Goal: Transaction & Acquisition: Purchase product/service

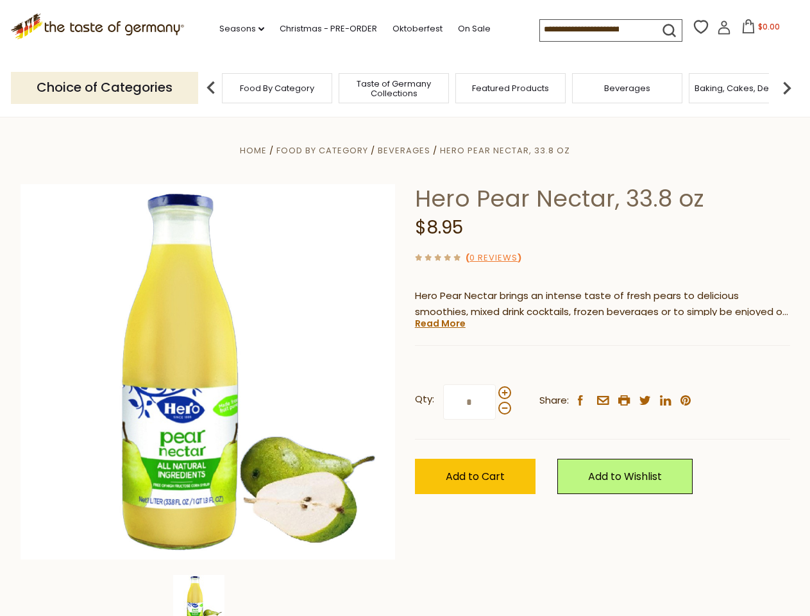
click at [405, 308] on div "Home Food By Category [GEOGRAPHIC_DATA] Hero Pear Nectar, 33.8 oz Hero Pear Nec…" at bounding box center [405, 389] width 789 height 494
click at [237, 29] on link "Seasons dropdown_arrow" at bounding box center [241, 29] width 45 height 14
click at [596, 30] on input at bounding box center [594, 29] width 108 height 18
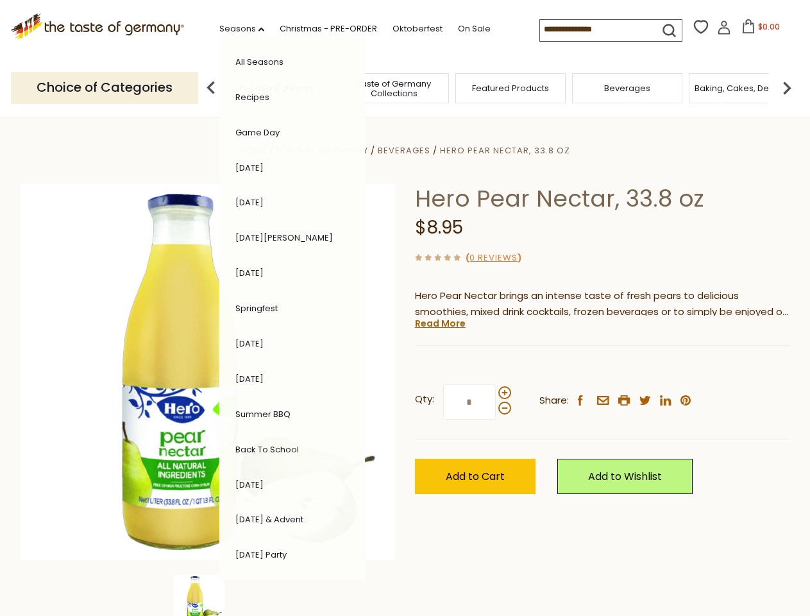
click at [758, 30] on span "$0.00" at bounding box center [769, 26] width 22 height 11
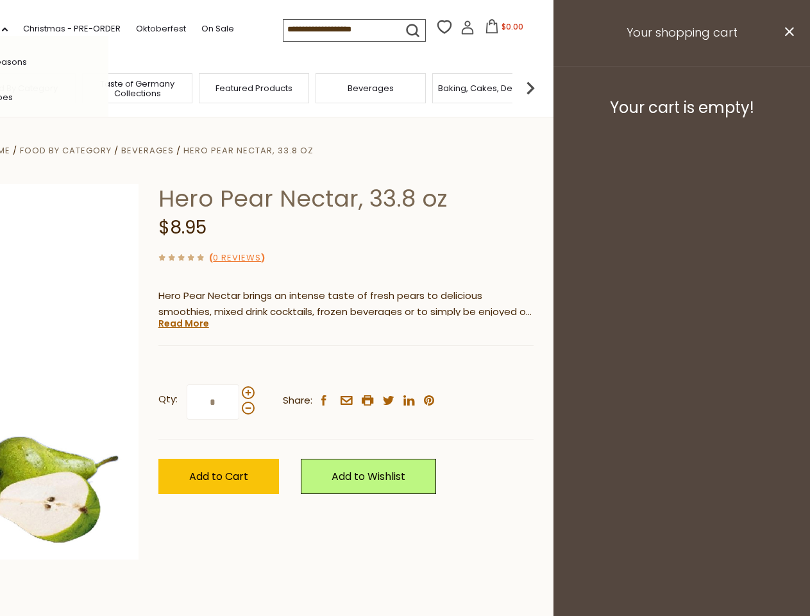
click at [211, 87] on header "Free Shipping Starts at $80.00. Varies by Region. Exclusions Apply. Click here …" at bounding box center [148, 58] width 810 height 117
click at [787, 87] on footer "Your cart is empty!" at bounding box center [682, 107] width 257 height 83
click at [405, 366] on div "Qty: * Share: facebook email printer twitter linkedin pinterest" at bounding box center [346, 402] width 375 height 74
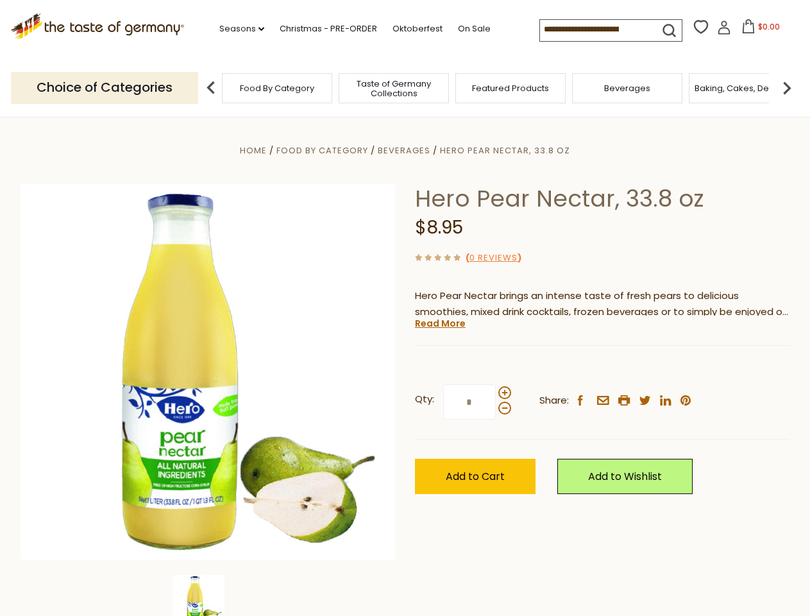
click at [208, 596] on div "Home Food By Category [GEOGRAPHIC_DATA] Hero Pear Nectar, 33.8 oz Hero Pear Nec…" at bounding box center [405, 389] width 789 height 494
click at [208, 596] on img at bounding box center [198, 600] width 51 height 51
click at [440, 323] on link "Read More" at bounding box center [440, 323] width 51 height 13
